Goal: Task Accomplishment & Management: Manage account settings

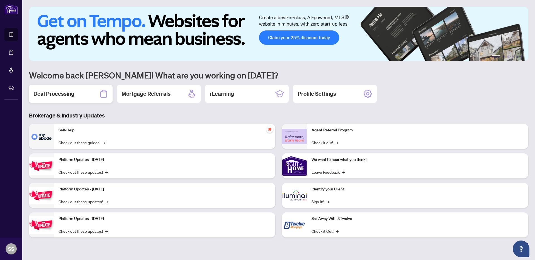
click at [104, 95] on icon at bounding box center [103, 93] width 9 height 9
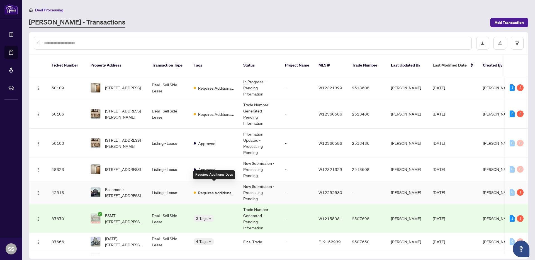
click at [199, 190] on span "Requires Additional Docs" at bounding box center [216, 193] width 36 height 6
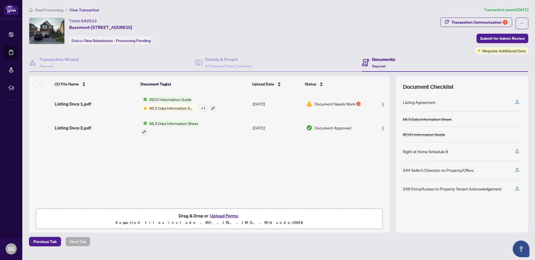
click at [164, 107] on span "MLS Data Information Sheet" at bounding box center [171, 108] width 49 height 6
click at [317, 168] on div "Listing Docs 1.pdf RECO Information Guide MLS Data Information Sheet + 1 [DATE]…" at bounding box center [209, 149] width 360 height 114
click at [464, 25] on div "Transaction Communication 1" at bounding box center [479, 22] width 56 height 9
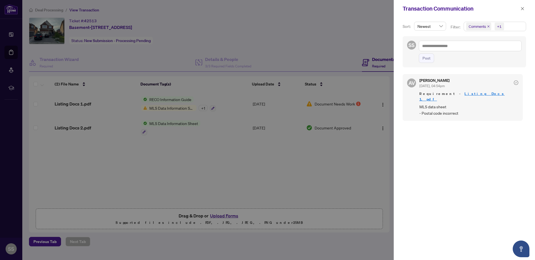
click at [289, 37] on div at bounding box center [267, 130] width 535 height 260
click at [522, 10] on icon "close" at bounding box center [522, 9] width 4 height 4
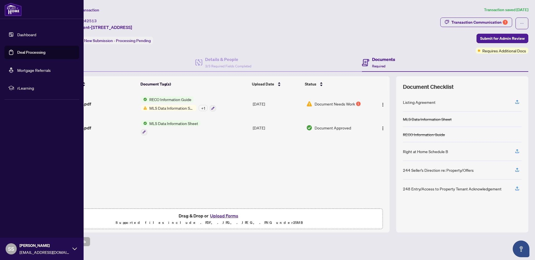
click at [30, 35] on link "Dashboard" at bounding box center [26, 34] width 19 height 5
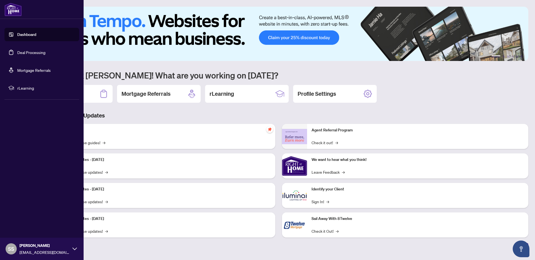
click at [17, 55] on link "Deal Processing" at bounding box center [31, 52] width 28 height 5
